Goal: Information Seeking & Learning: Check status

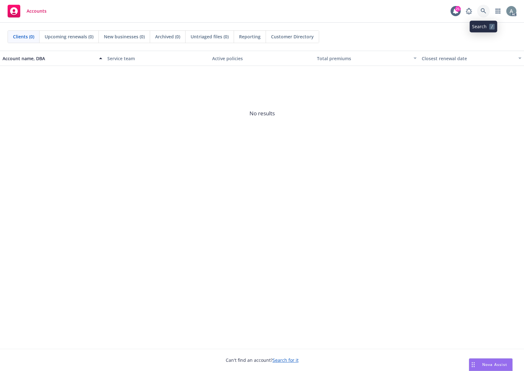
click at [482, 11] on icon at bounding box center [484, 11] width 6 height 6
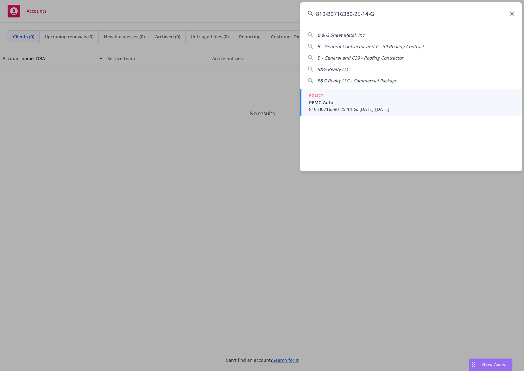
type input "810-B0716380-25-14-G"
click at [381, 106] on span "810-B0716380-25-14-G, [DATE]-[DATE]" at bounding box center [411, 109] width 205 height 7
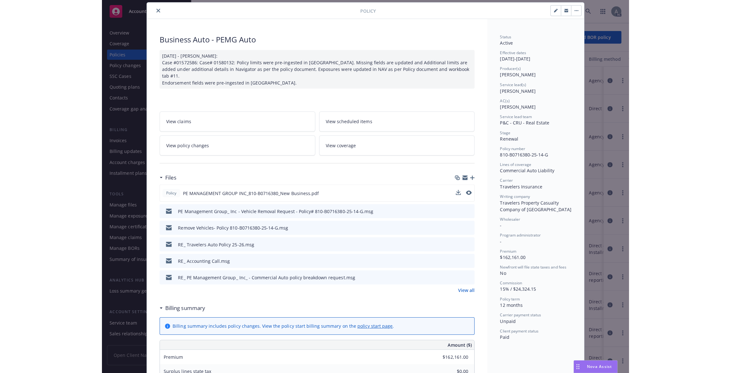
scroll to position [19, 0]
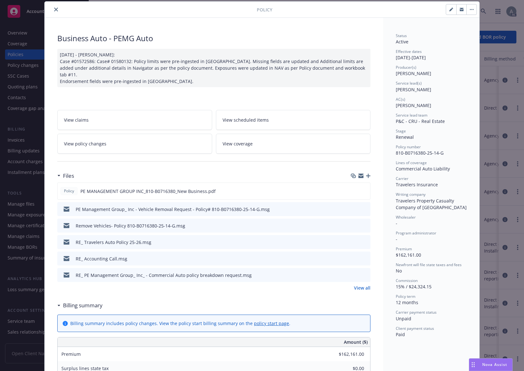
click at [129, 134] on link "View policy changes" at bounding box center [134, 144] width 155 height 20
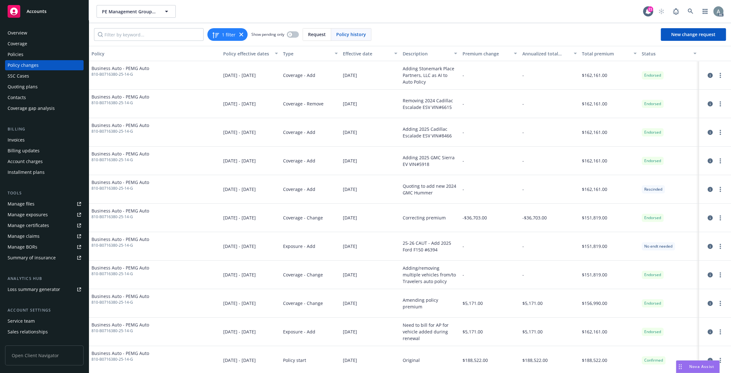
scroll to position [61, 0]
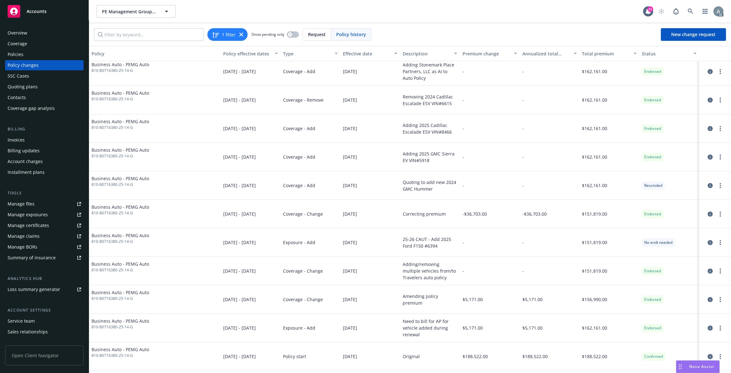
click at [524, 357] on icon "circleInformation" at bounding box center [710, 356] width 5 height 5
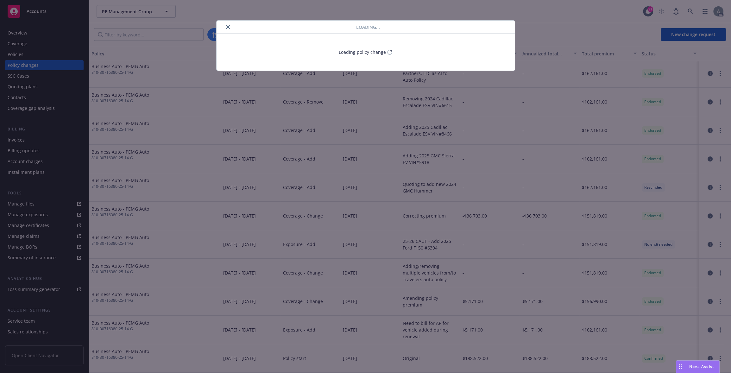
scroll to position [59, 0]
